Goal: Find contact information: Find contact information

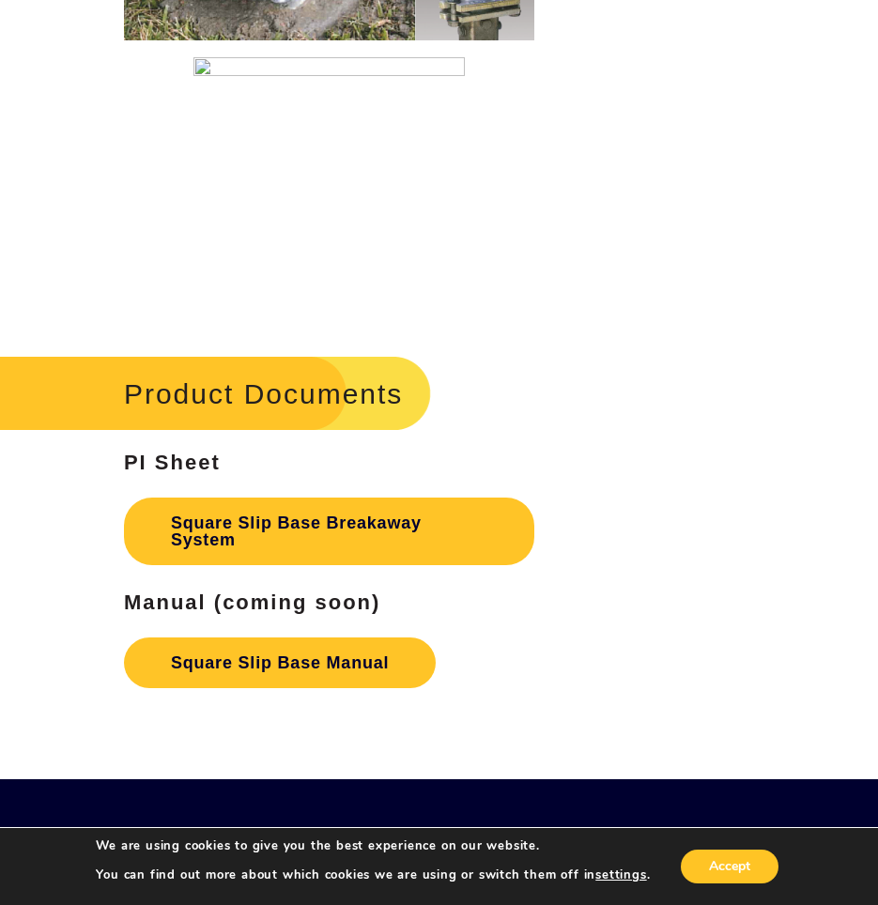
scroll to position [2911, 0]
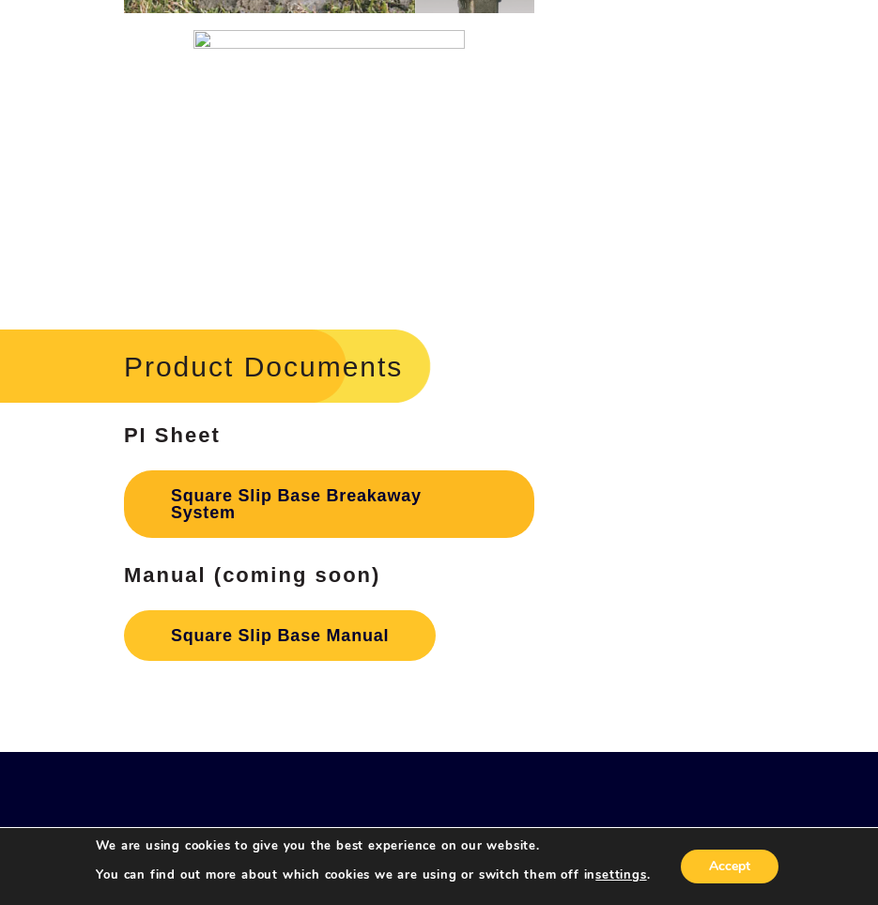
click at [271, 501] on link "Square Slip Base Breakaway System" at bounding box center [329, 505] width 410 height 68
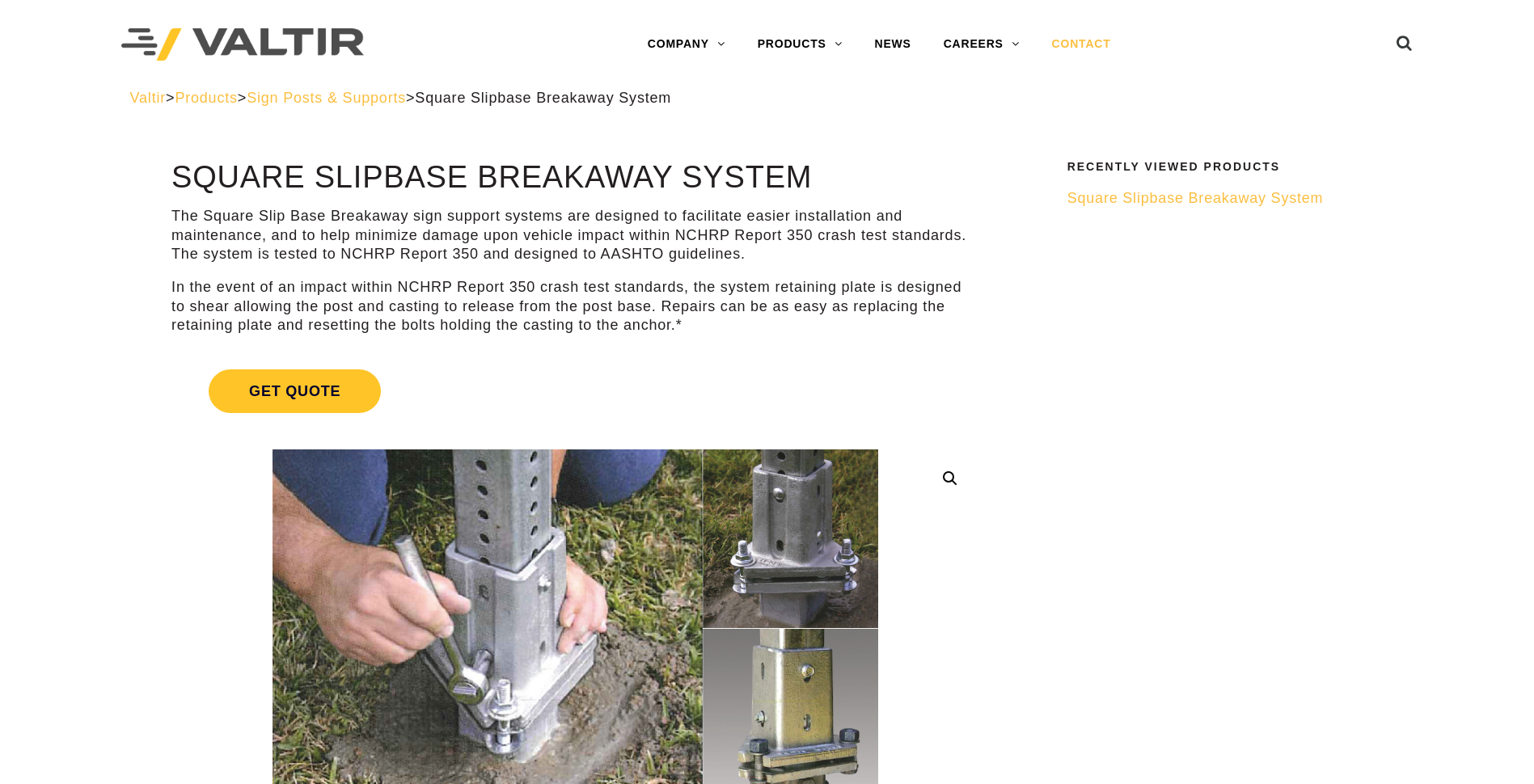
click at [1092, 42] on link "CONTACT" at bounding box center [1081, 45] width 91 height 33
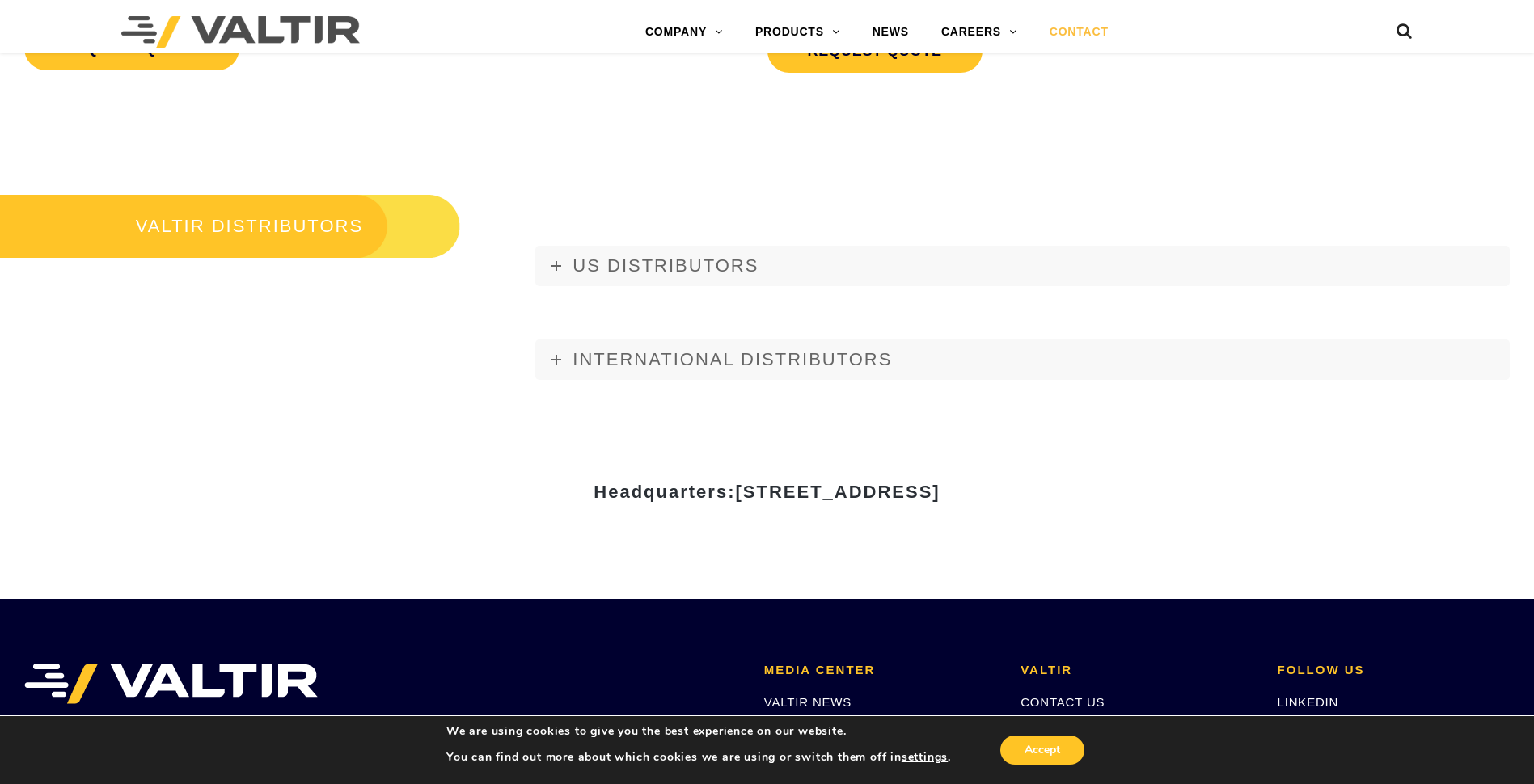
scroll to position [1940, 0]
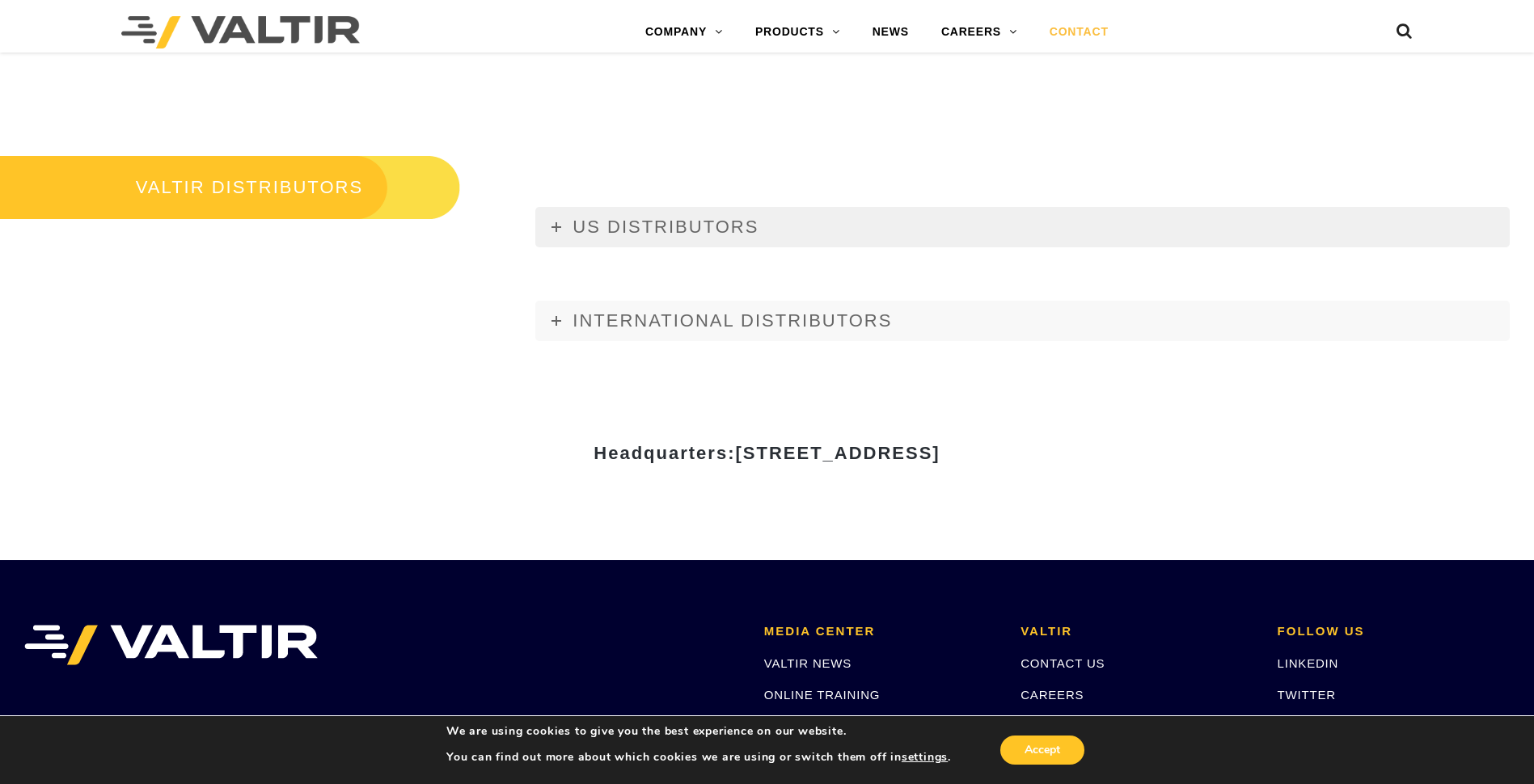
click at [591, 222] on span "US DISTRIBUTORS" at bounding box center [665, 226] width 186 height 20
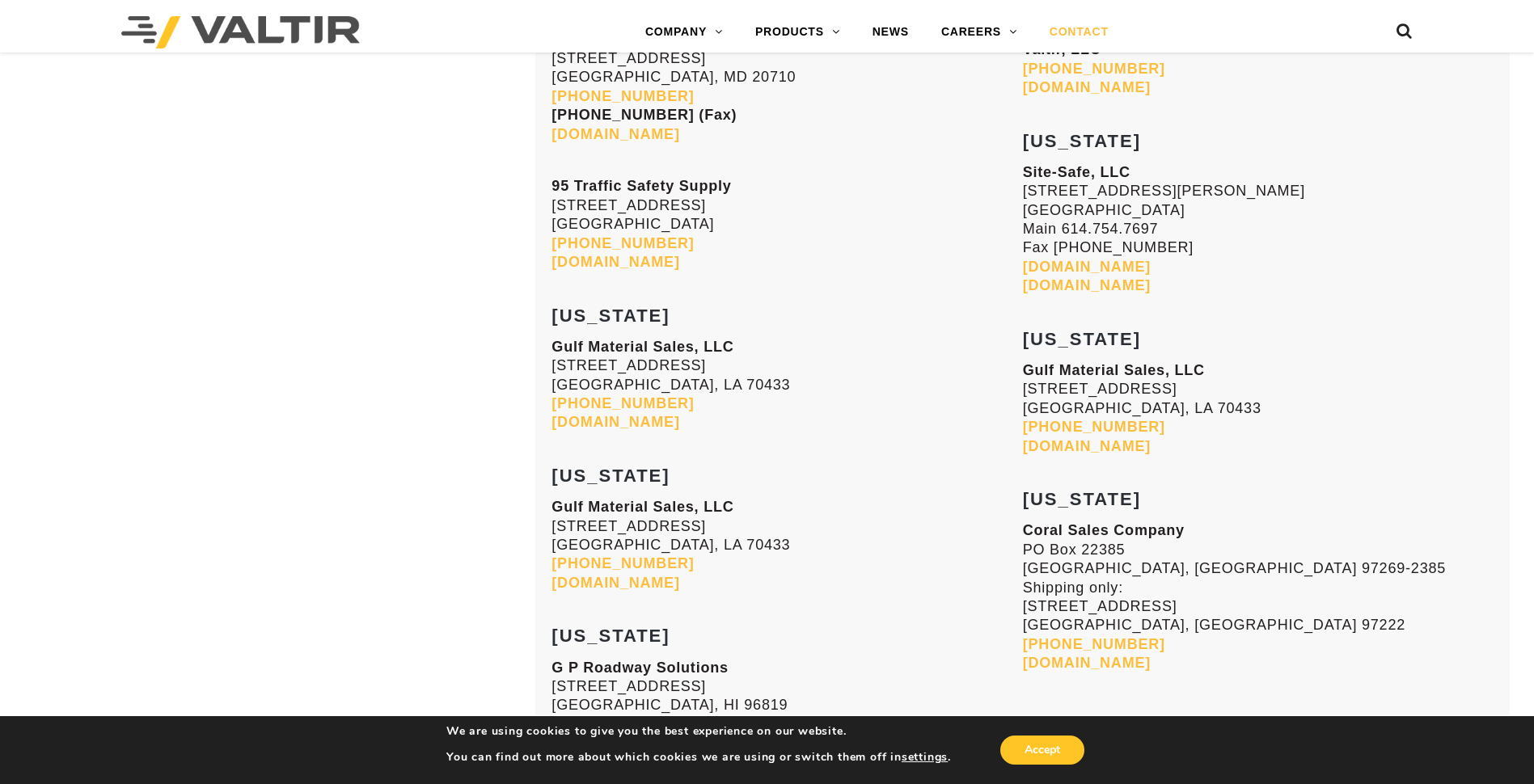
scroll to position [3880, 0]
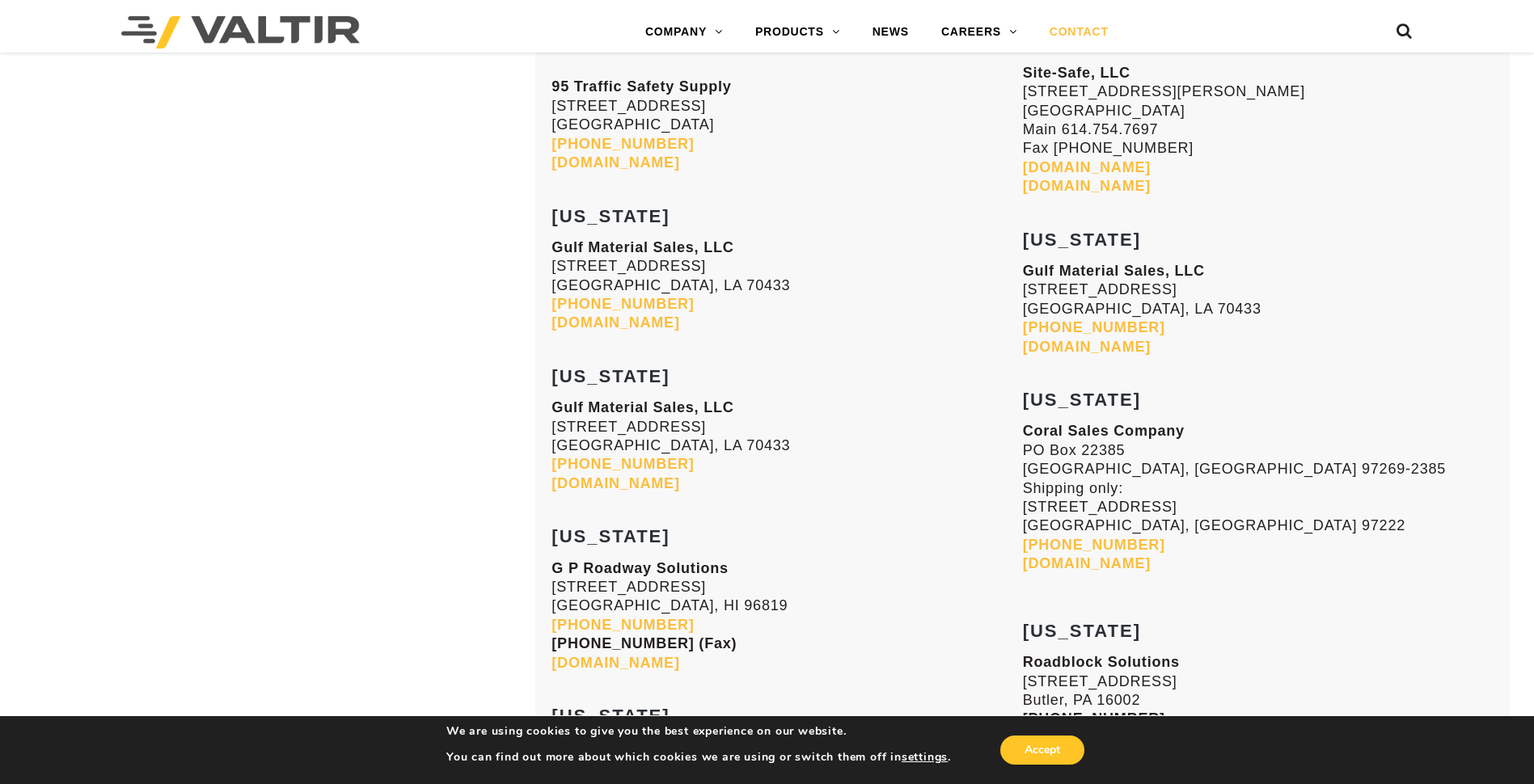
click at [672, 485] on link "[DOMAIN_NAME]" at bounding box center [615, 483] width 127 height 16
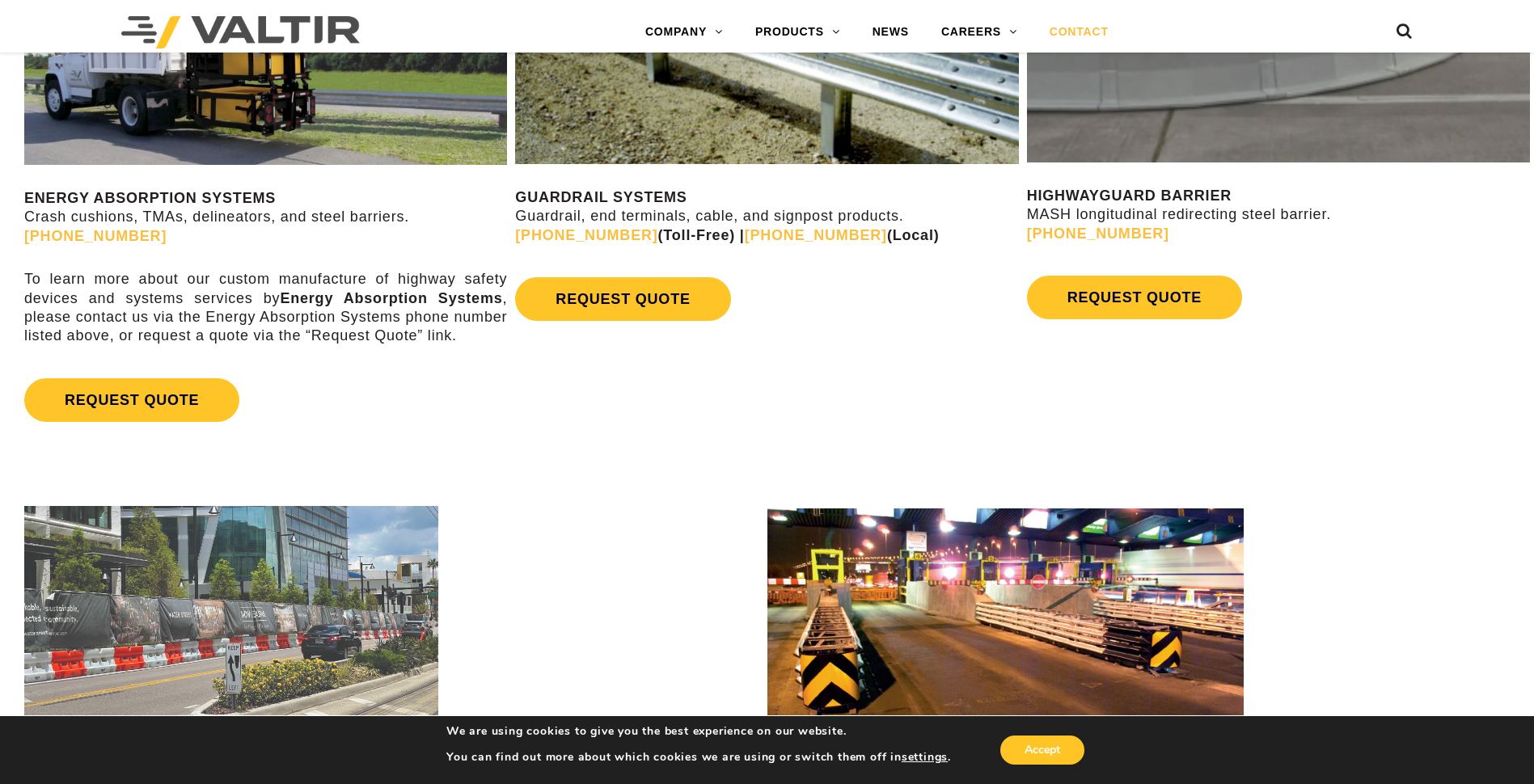
scroll to position [1040, 0]
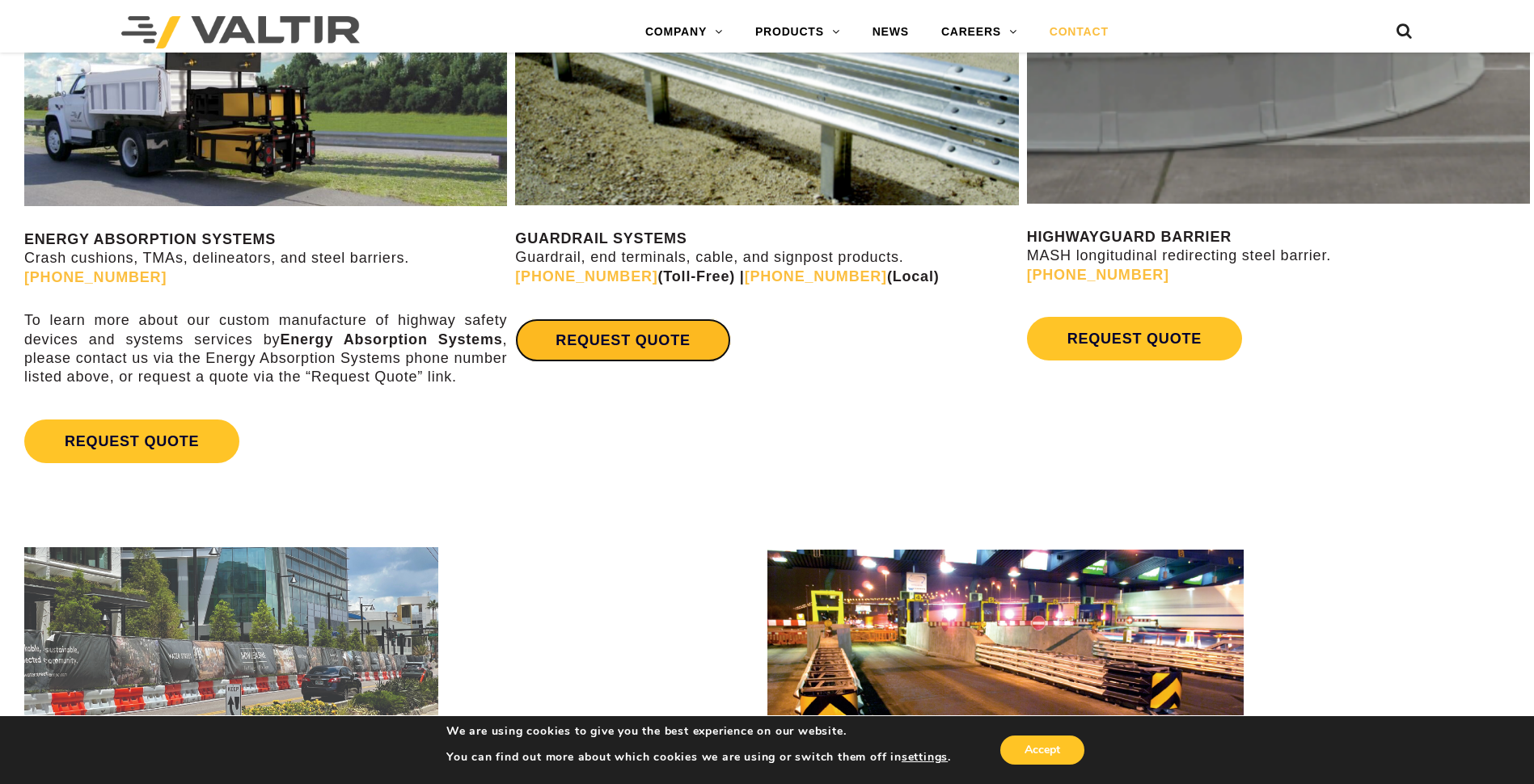
click at [612, 335] on link "REQUEST QUOTE" at bounding box center [622, 340] width 215 height 44
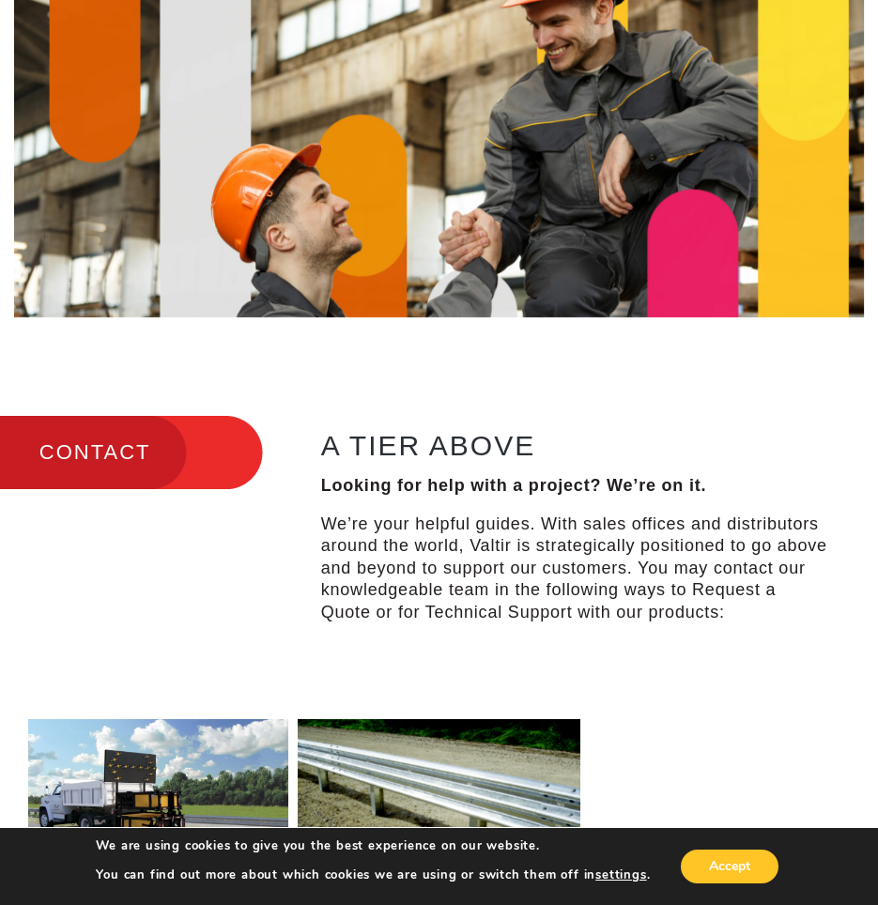
scroll to position [0, 0]
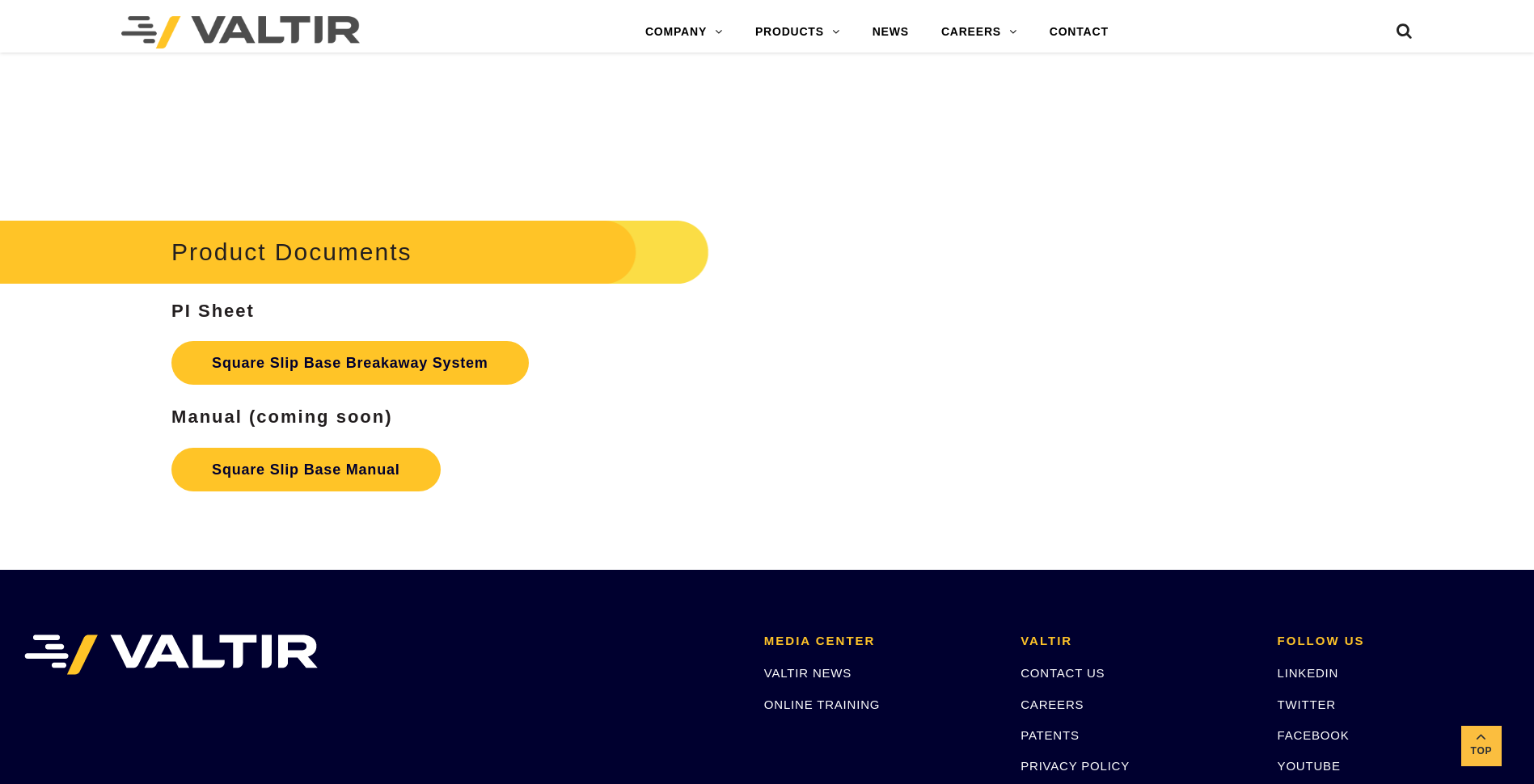
scroll to position [2829, 0]
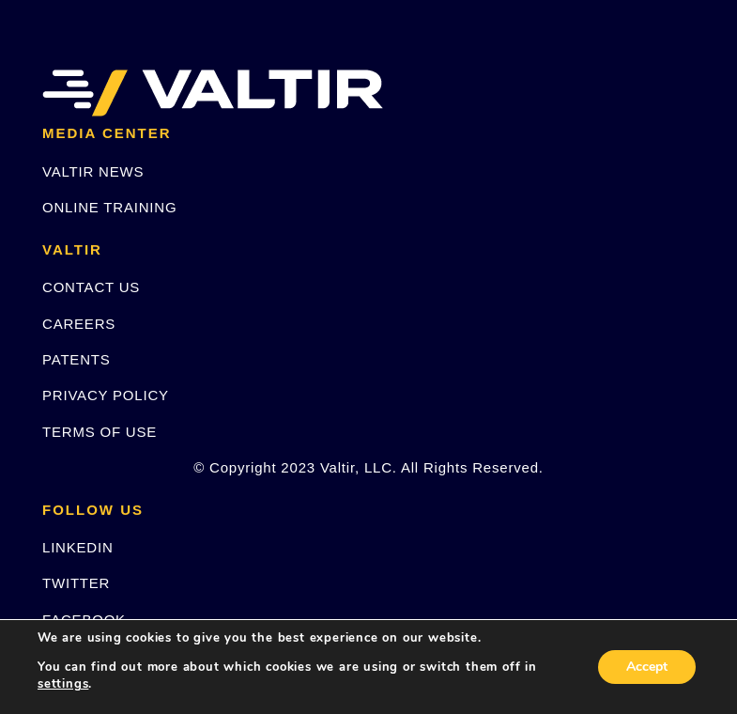
scroll to position [376, 0]
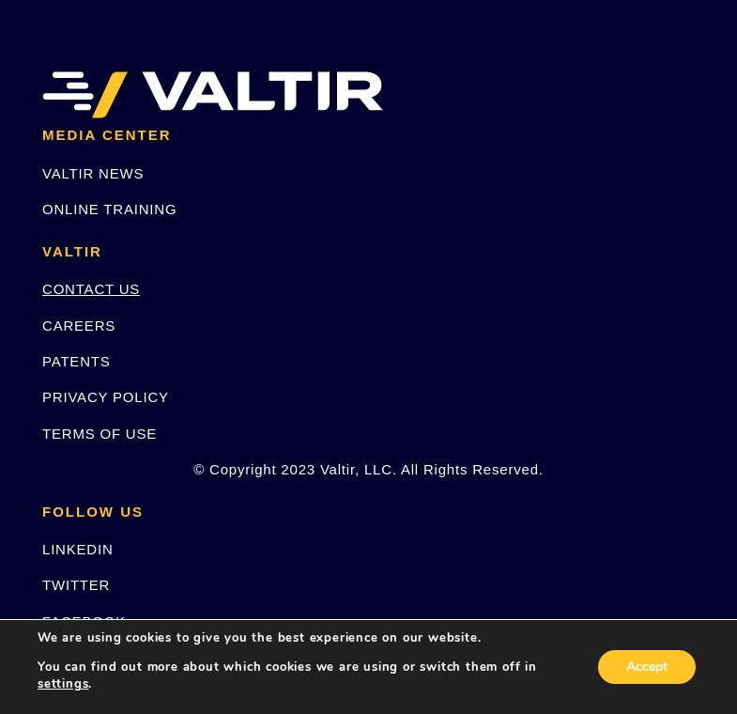
click at [90, 295] on link "CONTACT US" at bounding box center [91, 289] width 98 height 16
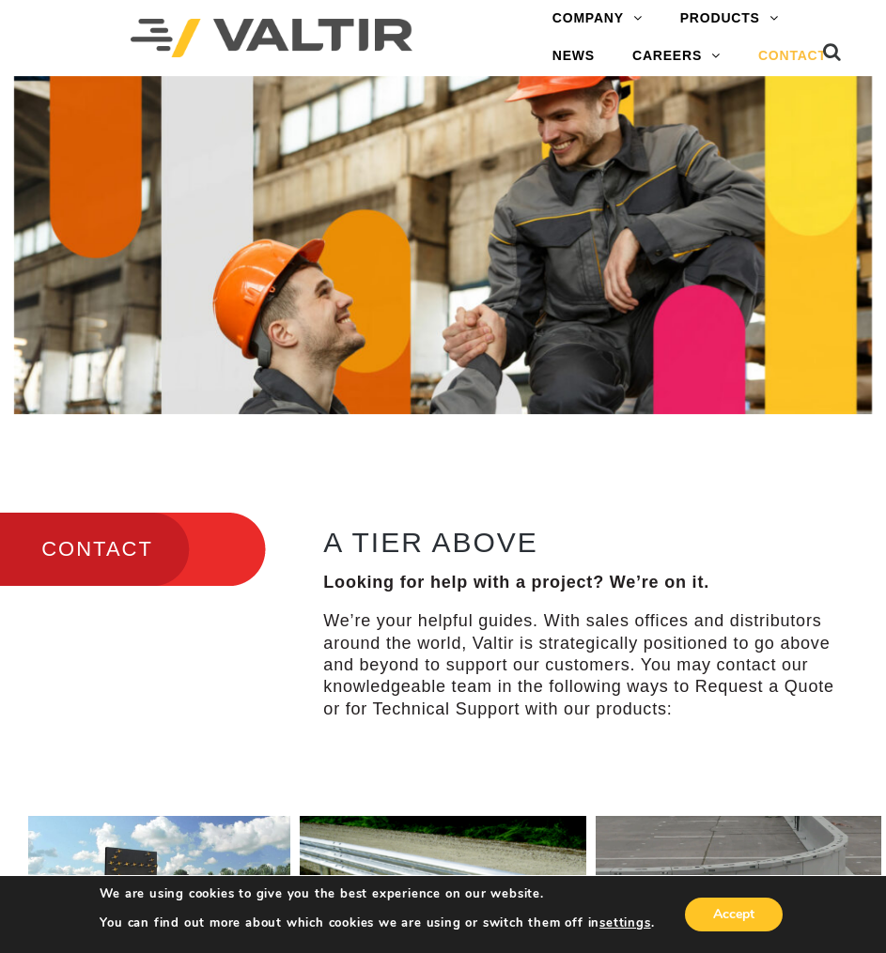
click at [386, 501] on div "CONTACT A TIER ABOVE Looking for help with a project? We’re on it. We’re your h…" at bounding box center [443, 612] width 886 height 340
